Goal: Task Accomplishment & Management: Manage account settings

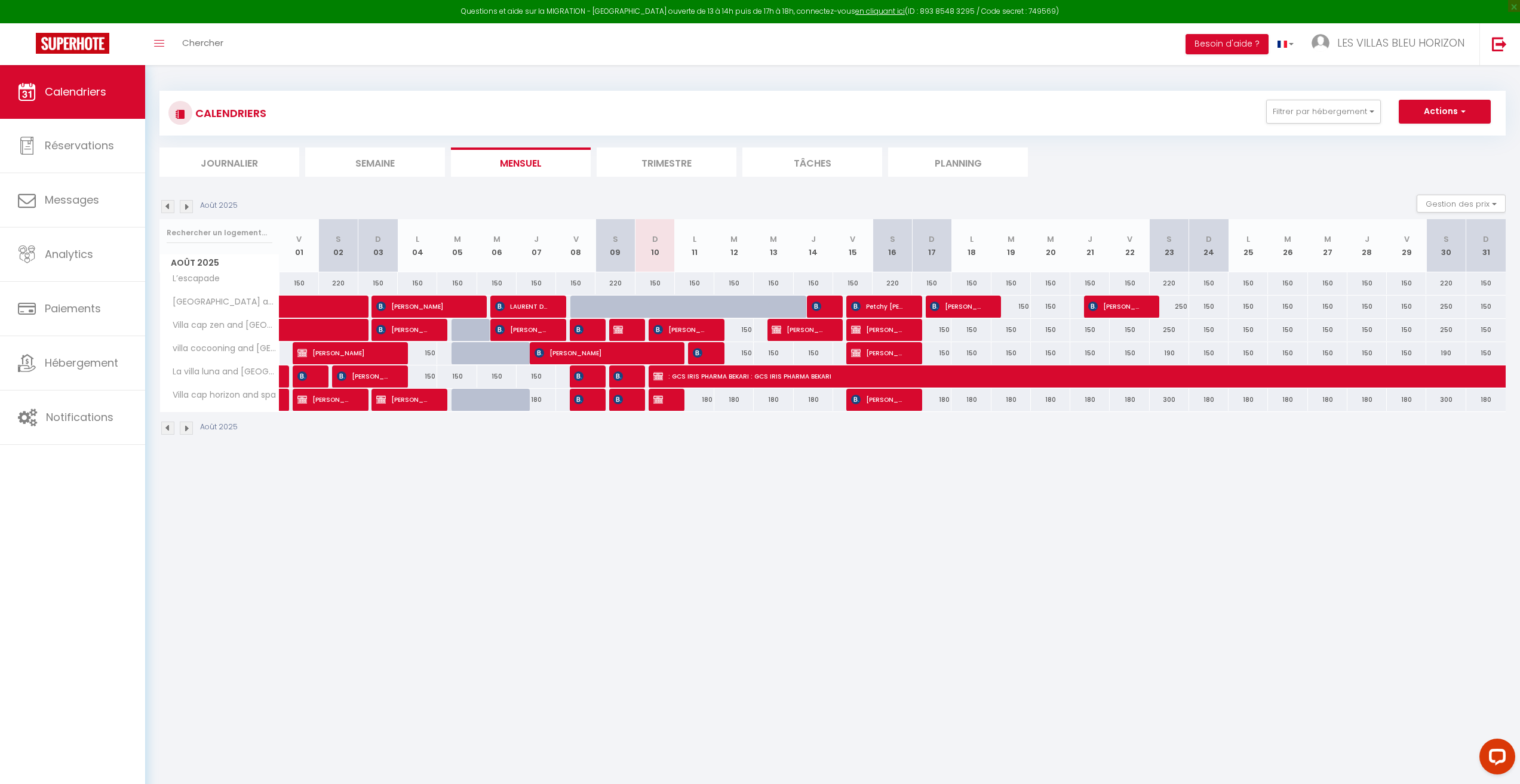
click at [942, 507] on body "Questions et aide sur la MIGRATION - [GEOGRAPHIC_DATA] ouverte de 13 à 14h puis…" at bounding box center [760, 457] width 1520 height 784
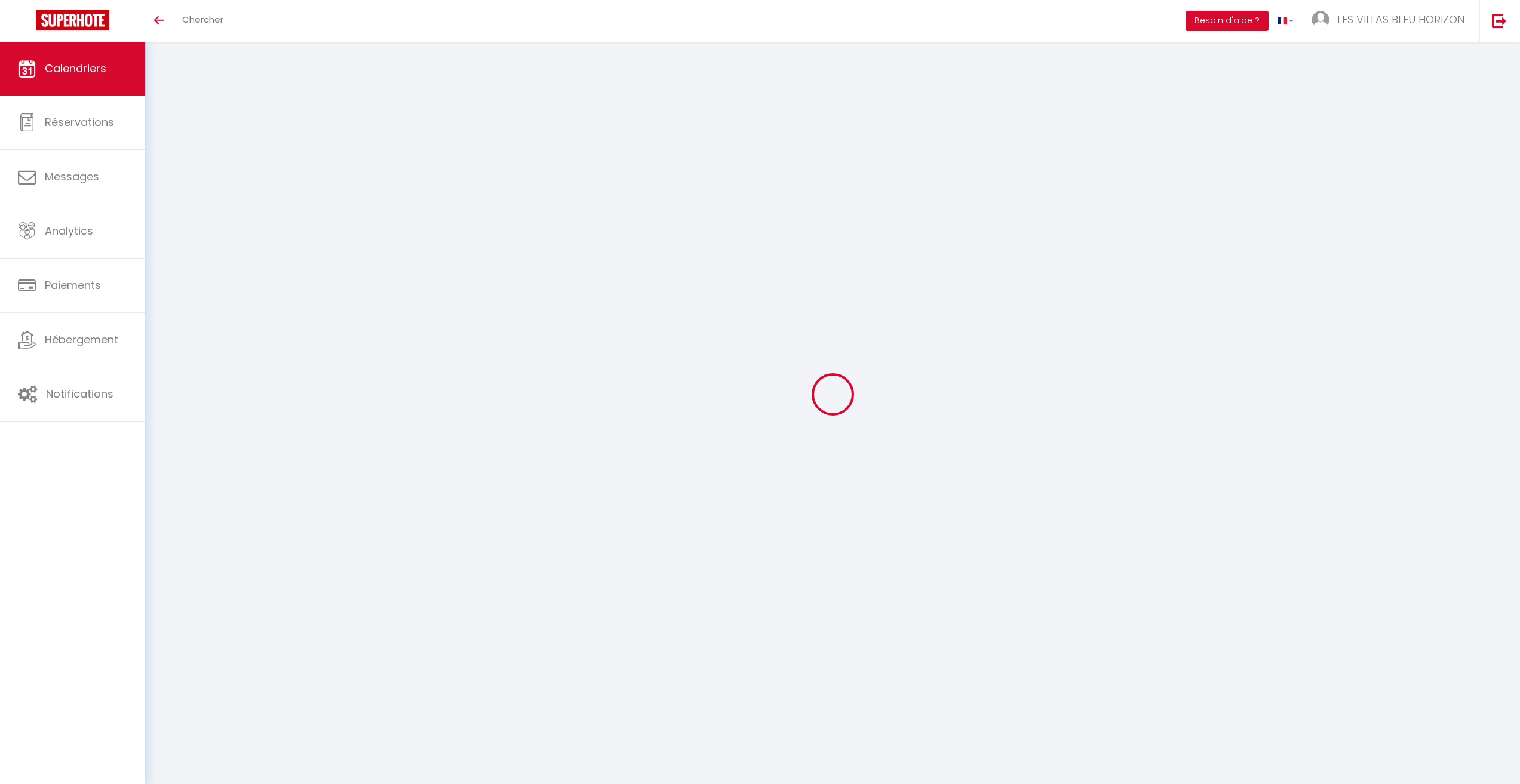
select select
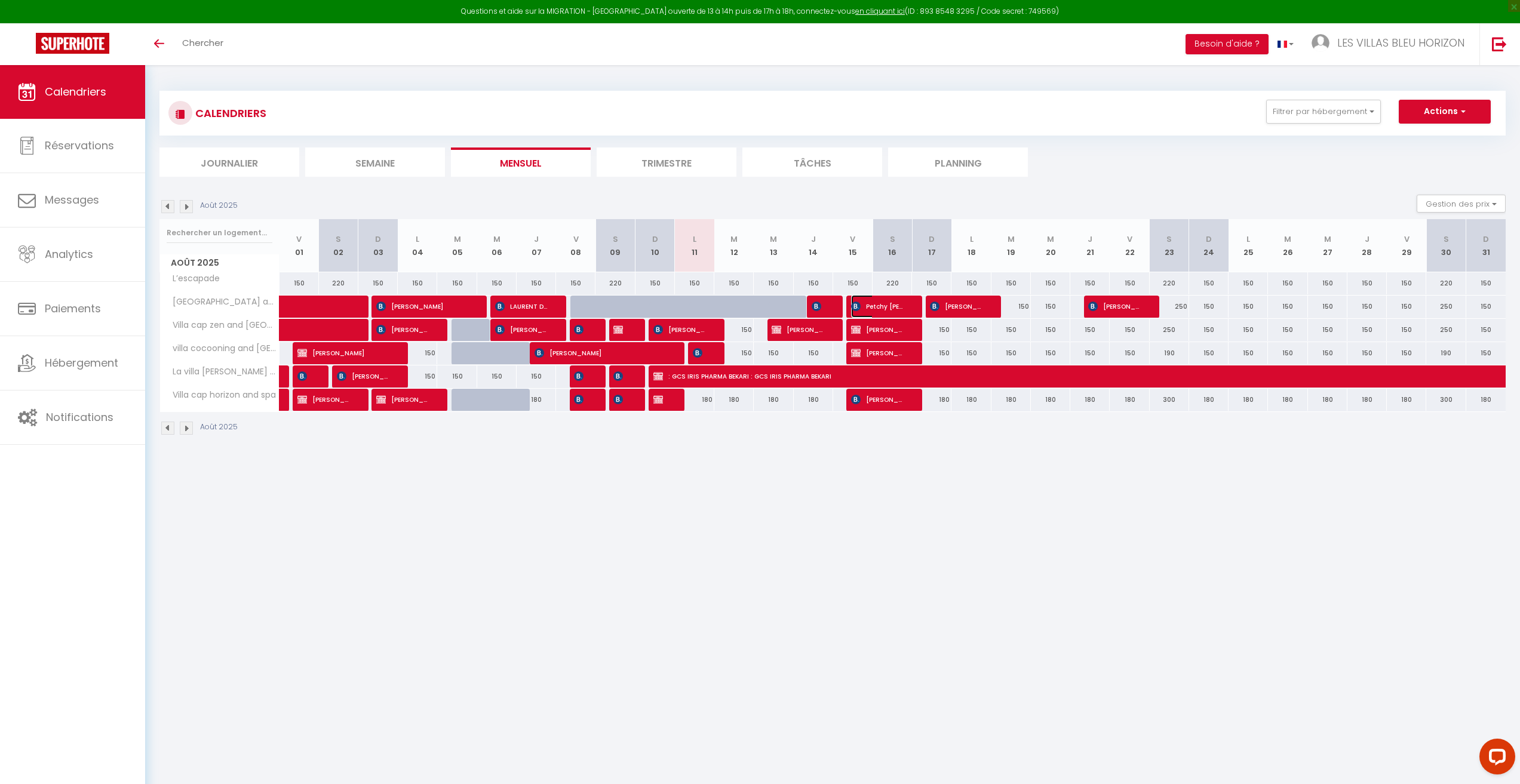
click at [879, 307] on span "Petchy [PERSON_NAME]" at bounding box center [877, 307] width 53 height 23
select select "OK"
select select "KO"
select select "0"
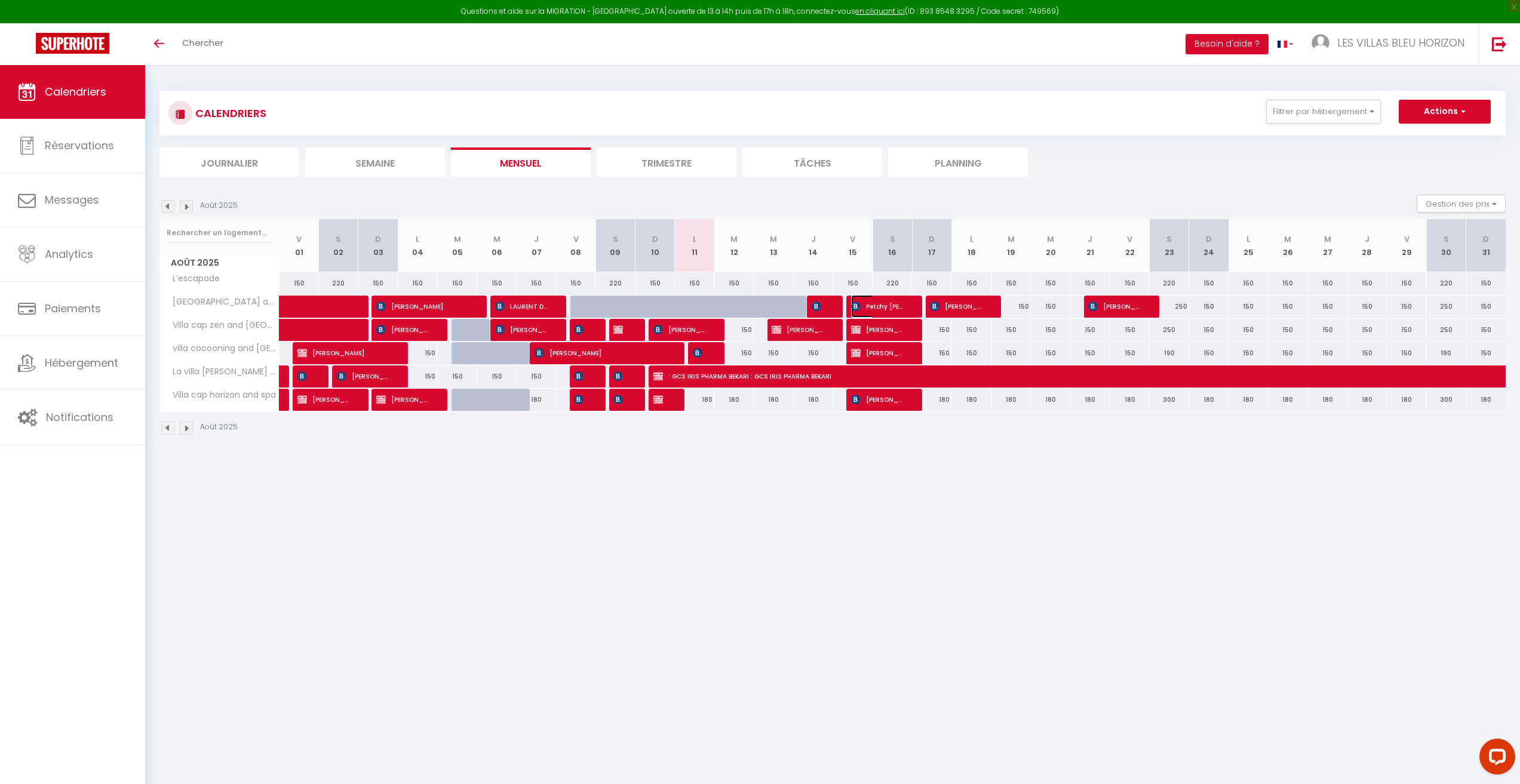
select select "1"
select select
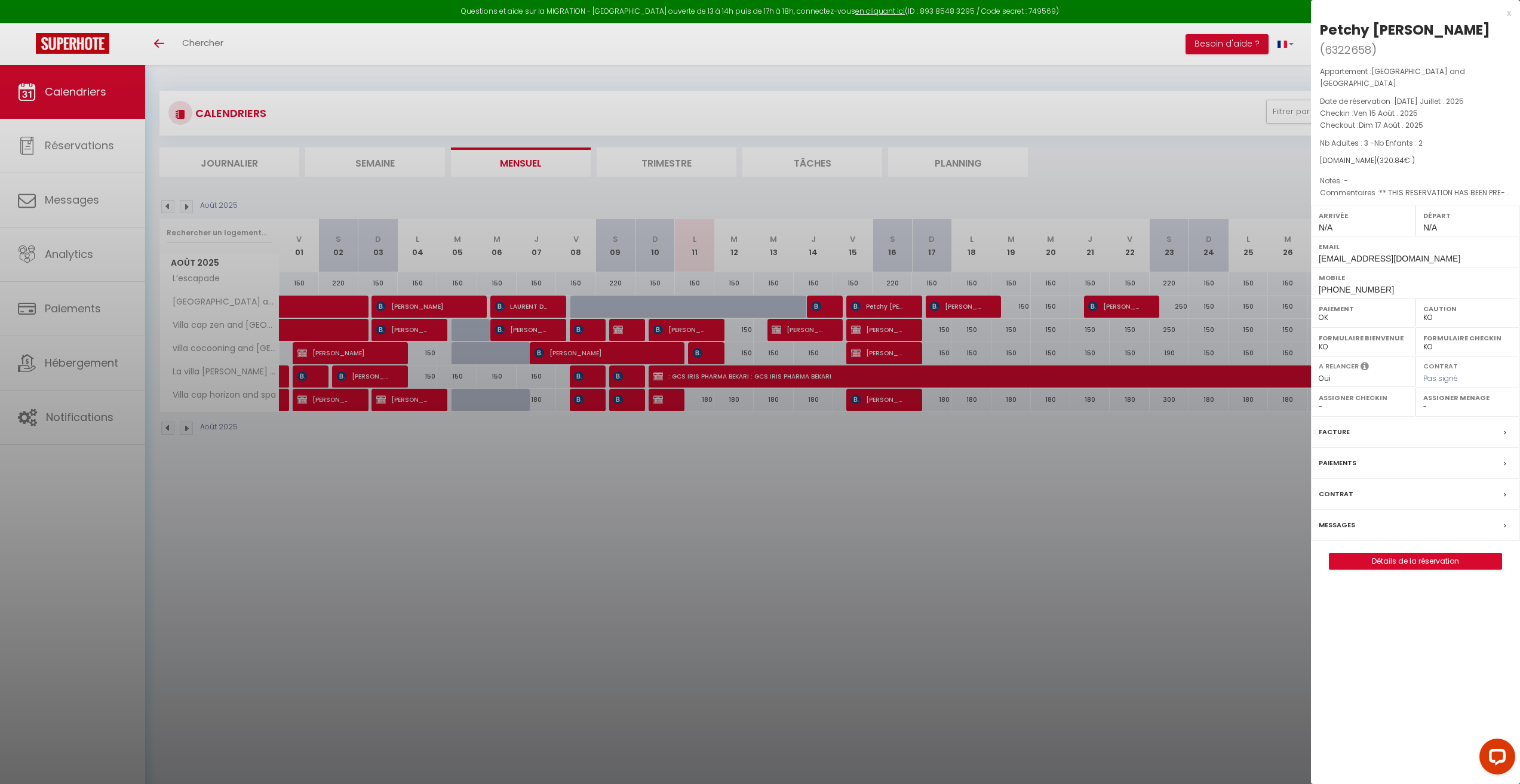
click at [703, 328] on div at bounding box center [760, 392] width 1520 height 784
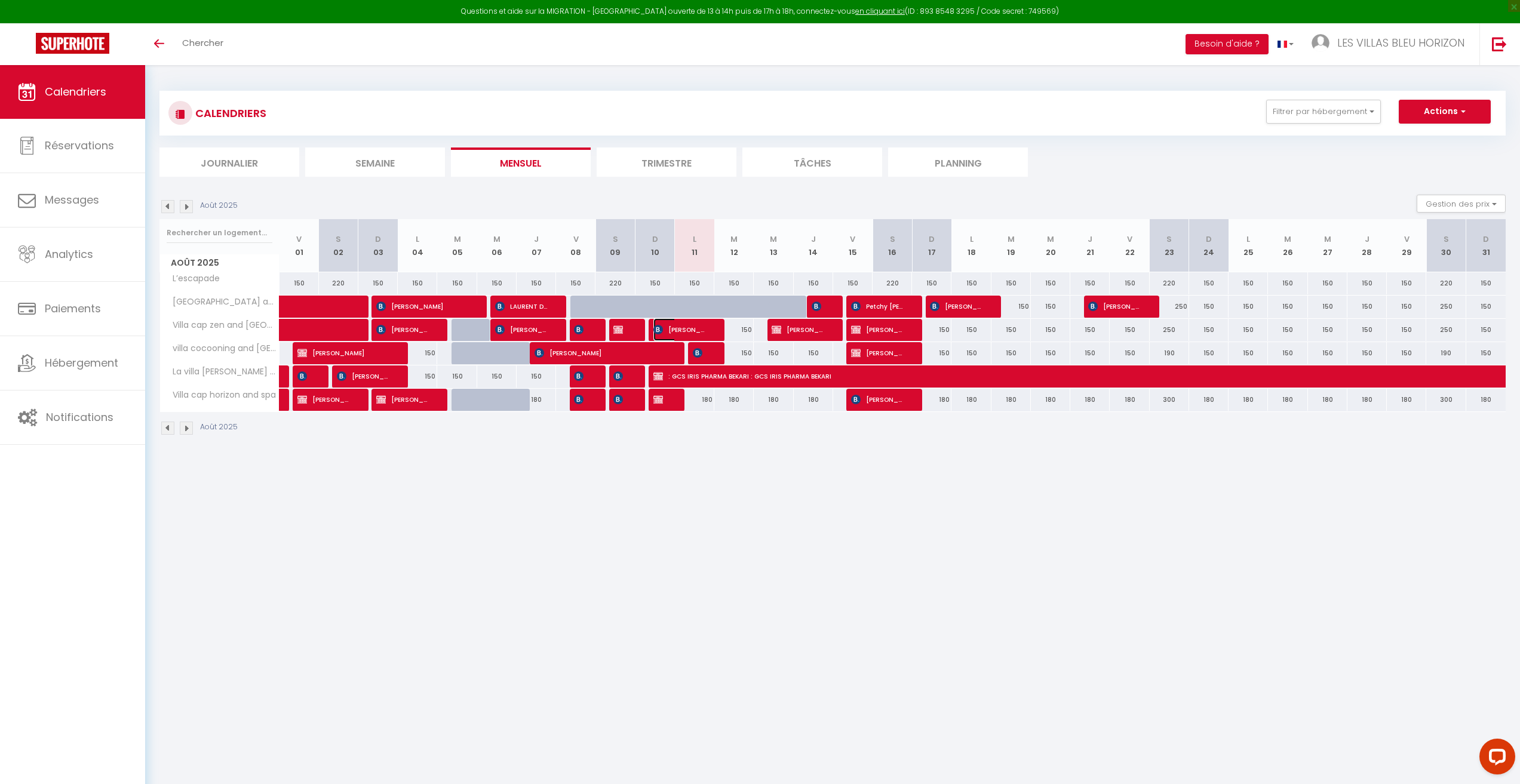
click at [693, 326] on span "[PERSON_NAME]" at bounding box center [680, 330] width 53 height 23
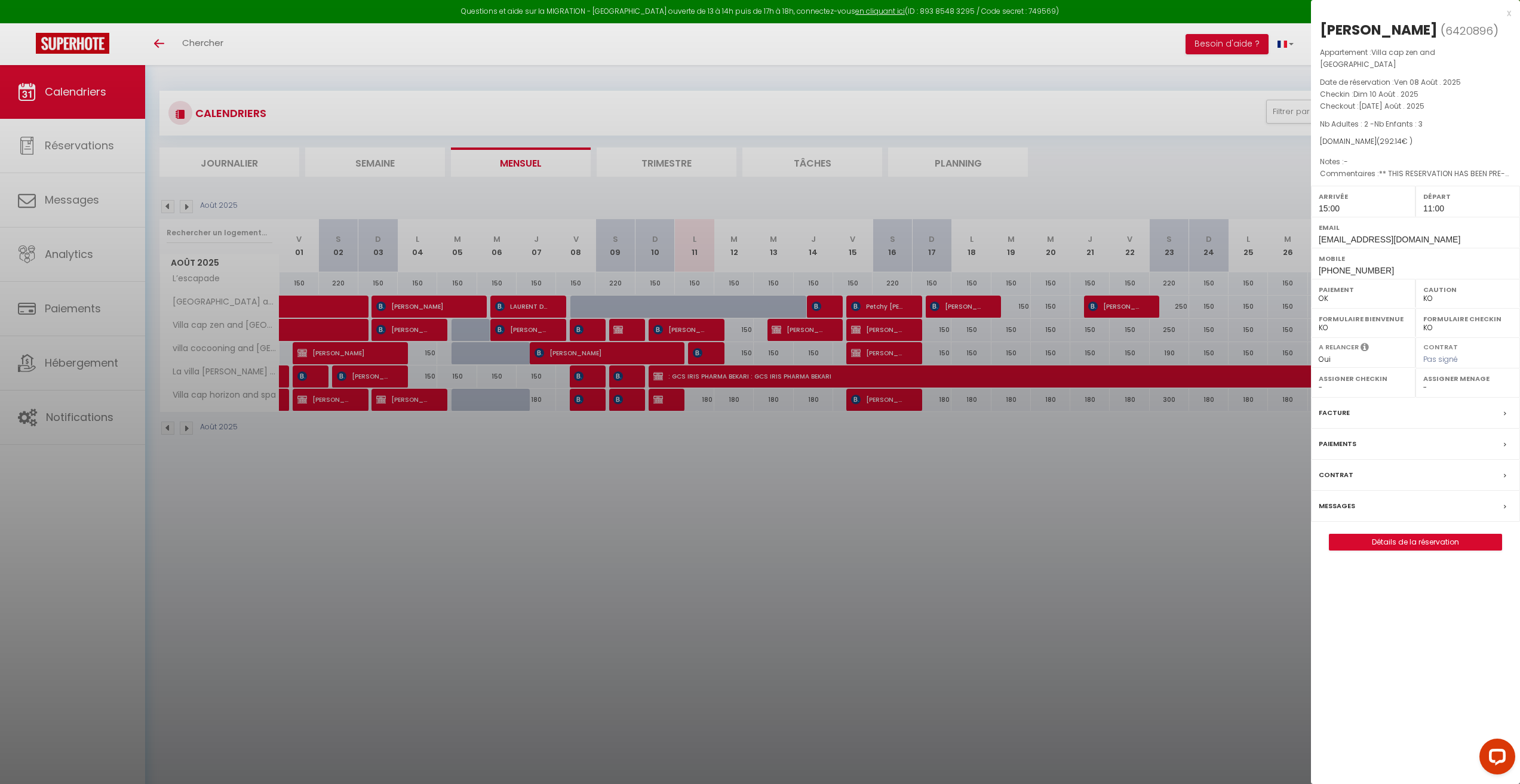
click at [1372, 31] on div "[PERSON_NAME]" at bounding box center [1379, 29] width 118 height 19
copy div "Isaac Cady ( 6420896 )"
click at [1353, 266] on span "+262693637448" at bounding box center [1357, 270] width 75 height 9
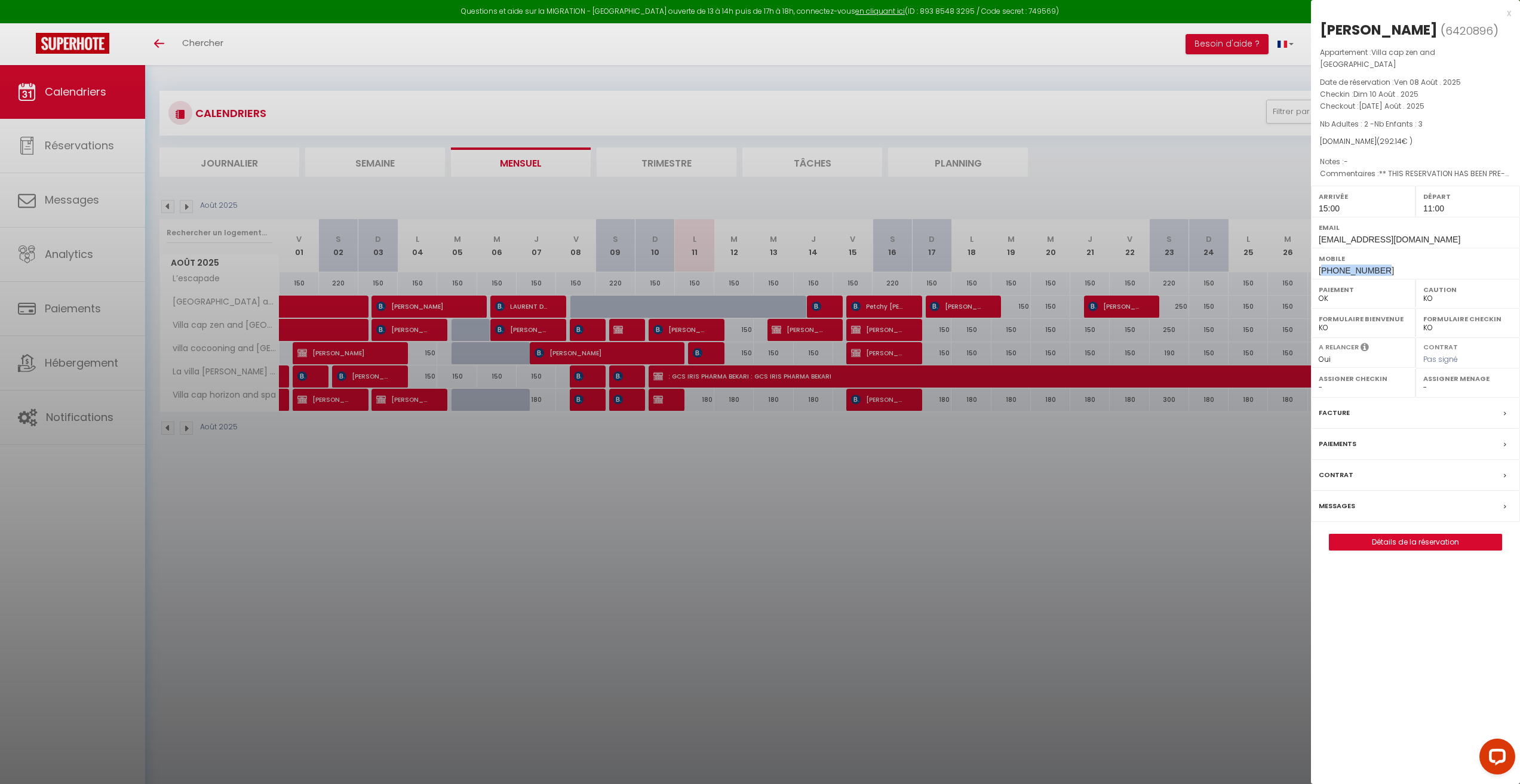
click at [1353, 266] on span "+262693637448" at bounding box center [1357, 270] width 75 height 9
copy div "+262693637448"
click at [1377, 33] on div "[PERSON_NAME]" at bounding box center [1379, 29] width 118 height 19
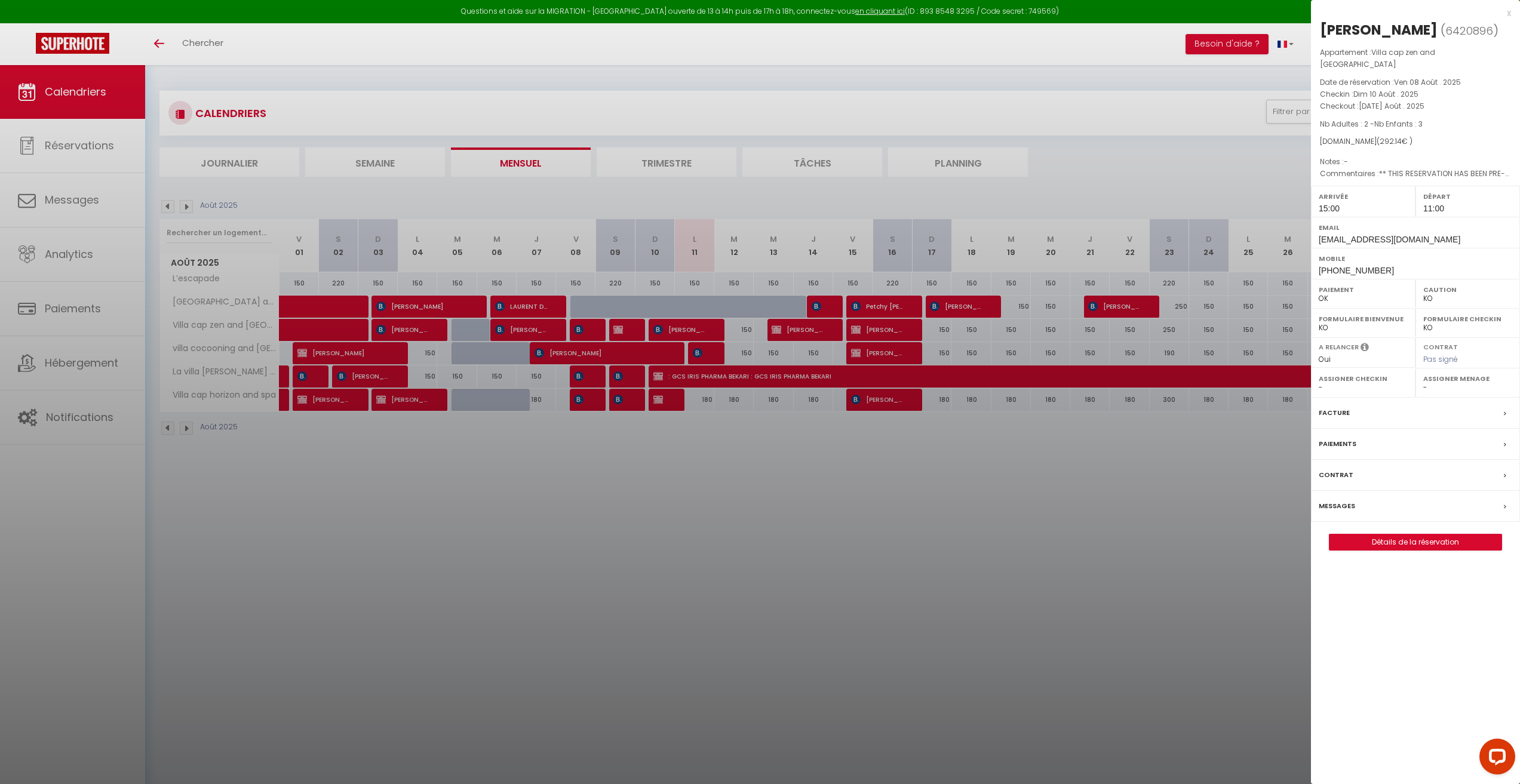
click at [1395, 29] on div "[PERSON_NAME]" at bounding box center [1379, 29] width 118 height 19
drag, startPoint x: 1398, startPoint y: 29, endPoint x: 1325, endPoint y: 27, distance: 73.0
click at [1325, 27] on div "[PERSON_NAME]" at bounding box center [1379, 29] width 118 height 19
copy div "saac Cady"
click at [1398, 32] on div "[PERSON_NAME]" at bounding box center [1379, 29] width 118 height 19
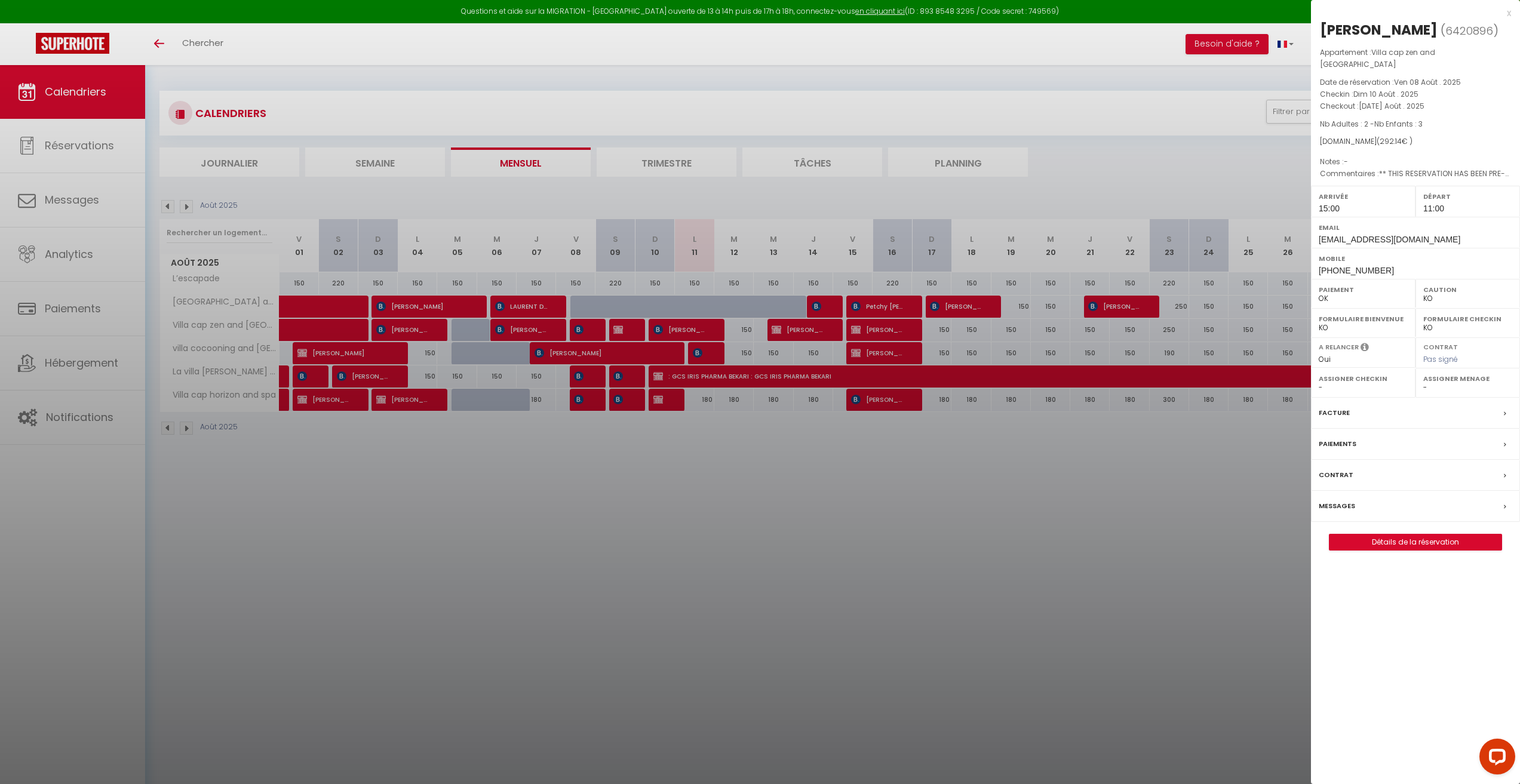
drag, startPoint x: 1400, startPoint y: 29, endPoint x: 1314, endPoint y: 28, distance: 86.0
click at [1314, 28] on div "Isaac Cady ( 6420896 ) Appartement : Villa cap zen and spa Date de réservation …" at bounding box center [1415, 285] width 209 height 531
copy div "[PERSON_NAME]"
click at [839, 527] on div at bounding box center [760, 392] width 1520 height 784
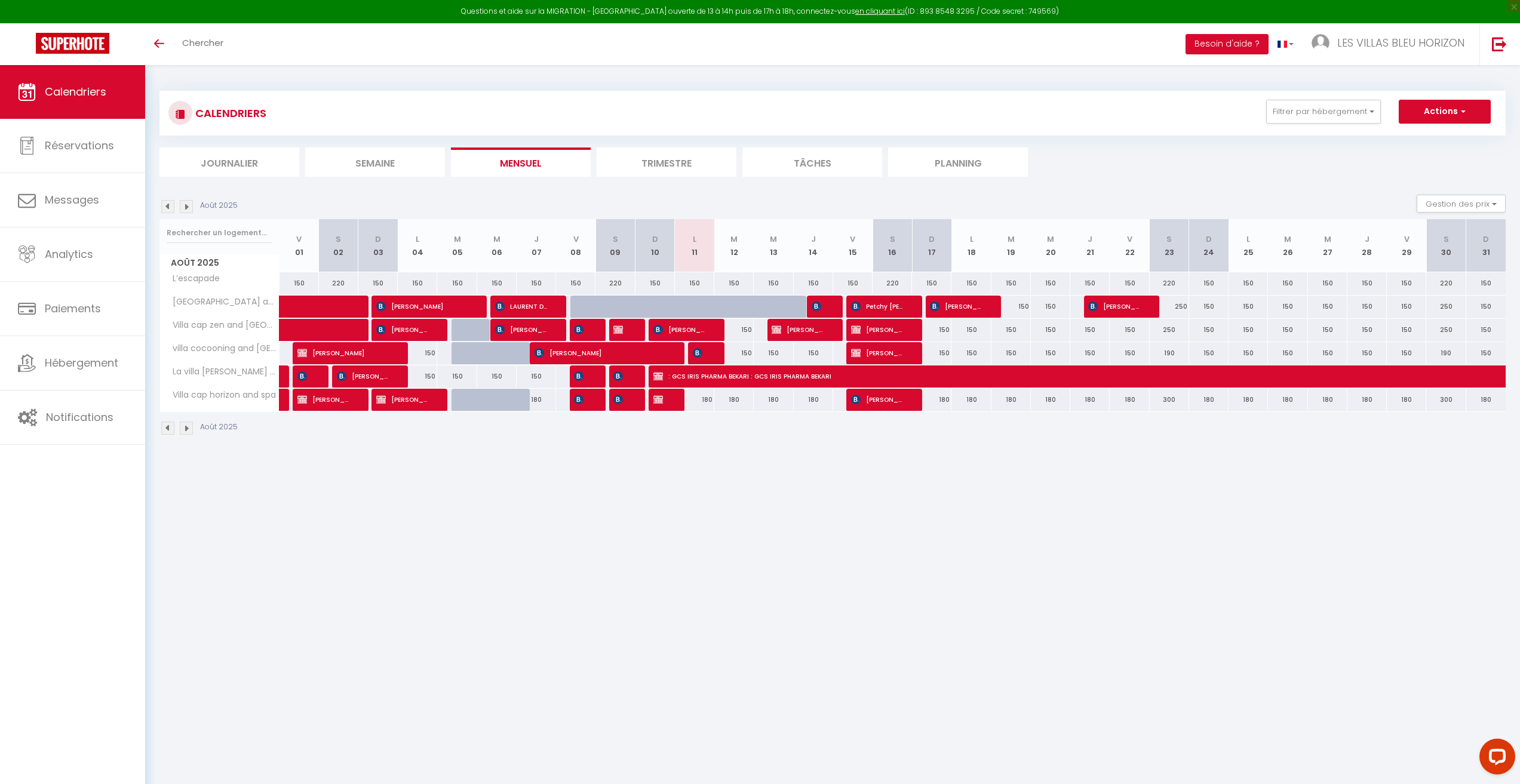
click at [228, 163] on li "Journalier" at bounding box center [229, 162] width 140 height 29
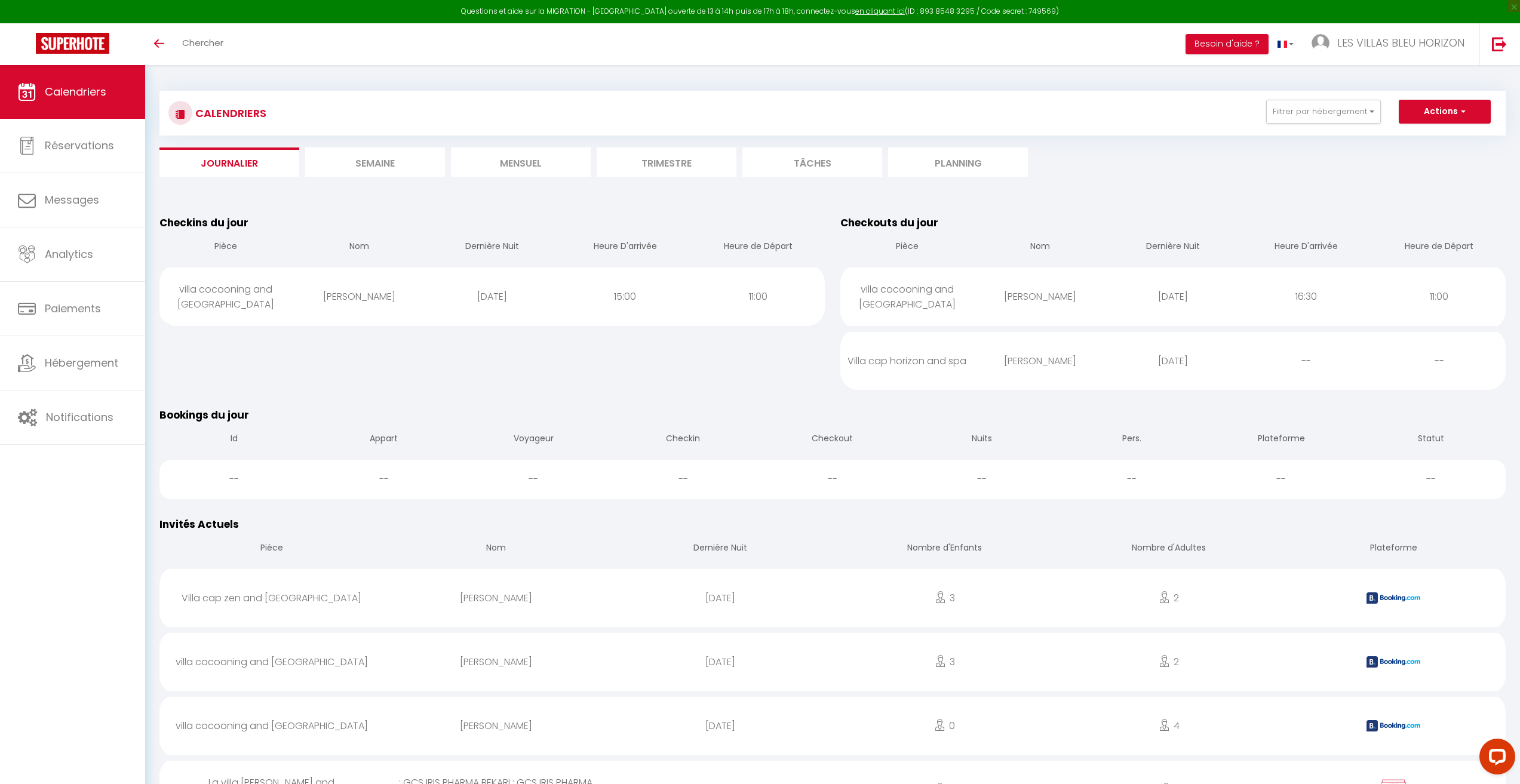
click at [534, 159] on li "Mensuel" at bounding box center [521, 162] width 140 height 29
